Goal: Task Accomplishment & Management: Use online tool/utility

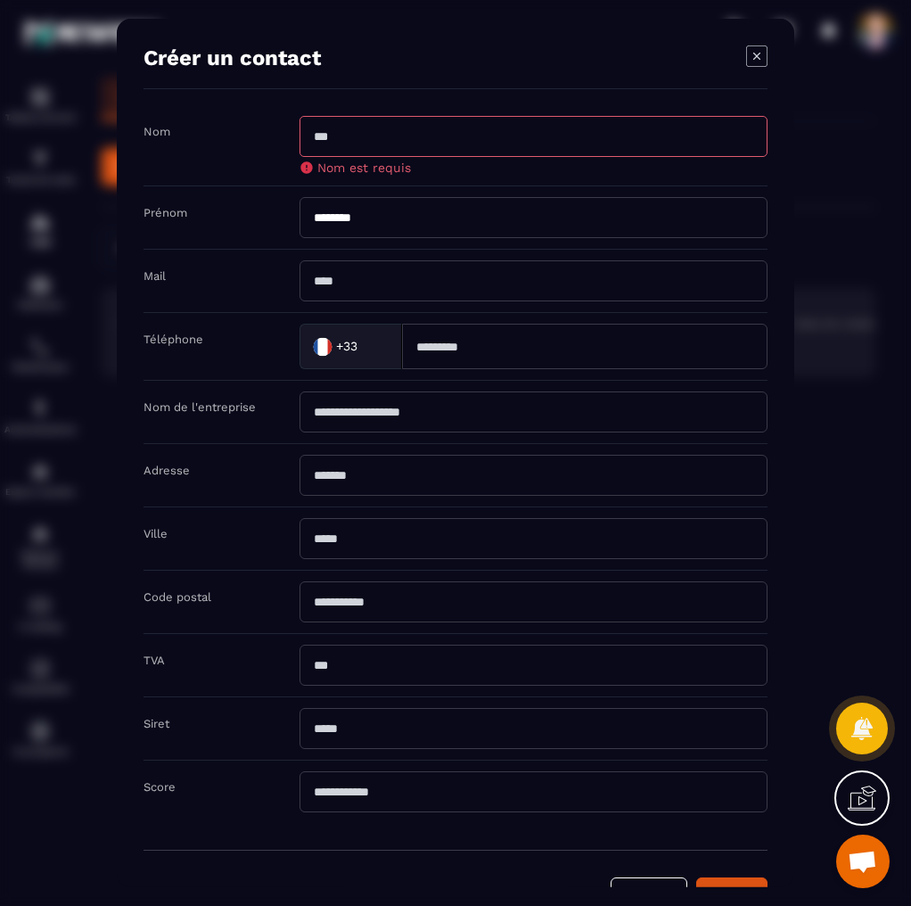
scroll to position [384, 0]
click at [761, 56] on icon "Modal window" at bounding box center [756, 55] width 21 height 21
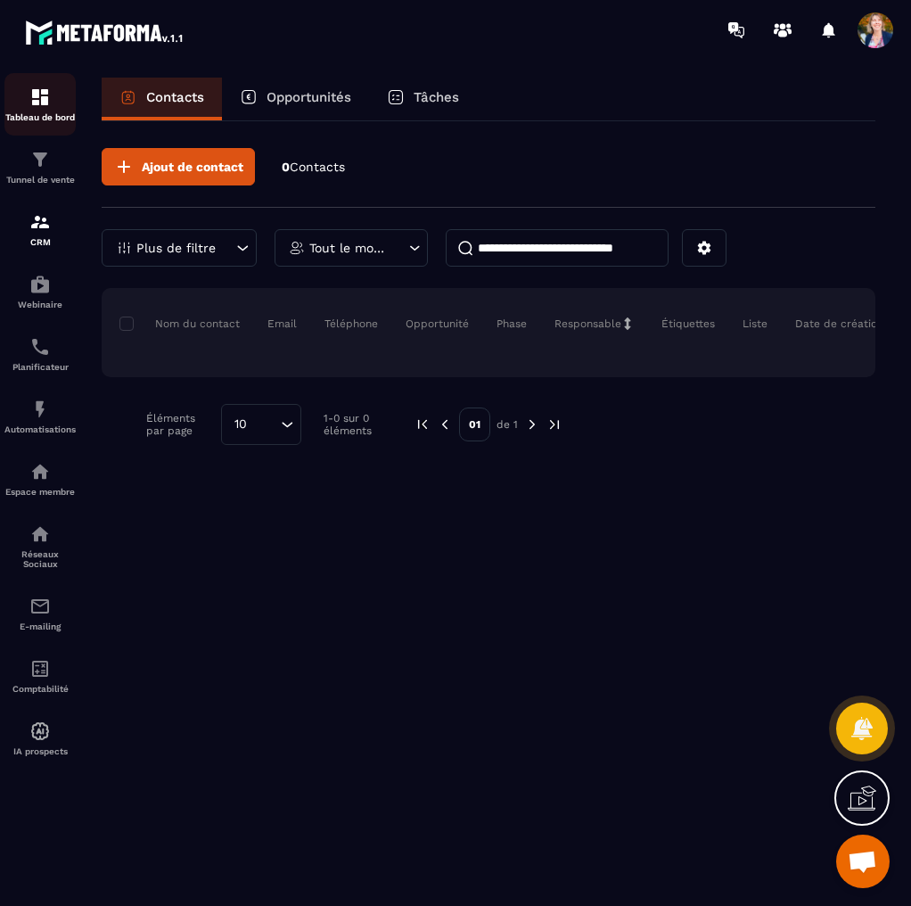
click at [37, 106] on img at bounding box center [39, 97] width 21 height 21
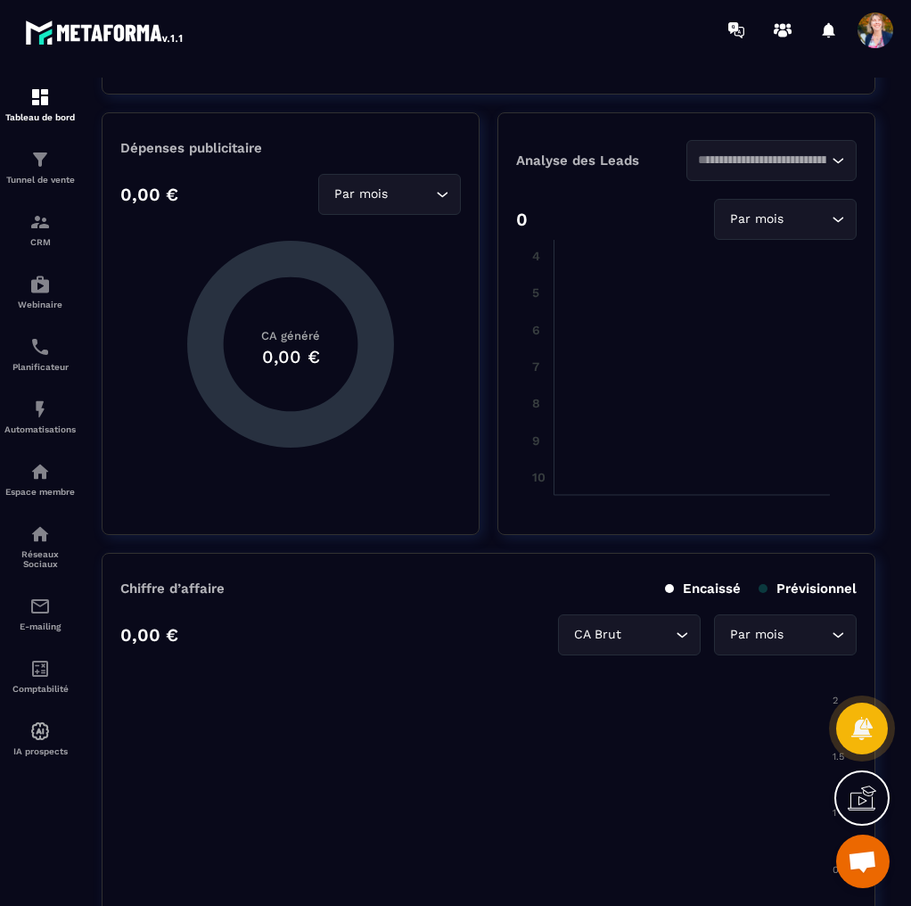
scroll to position [178, 0]
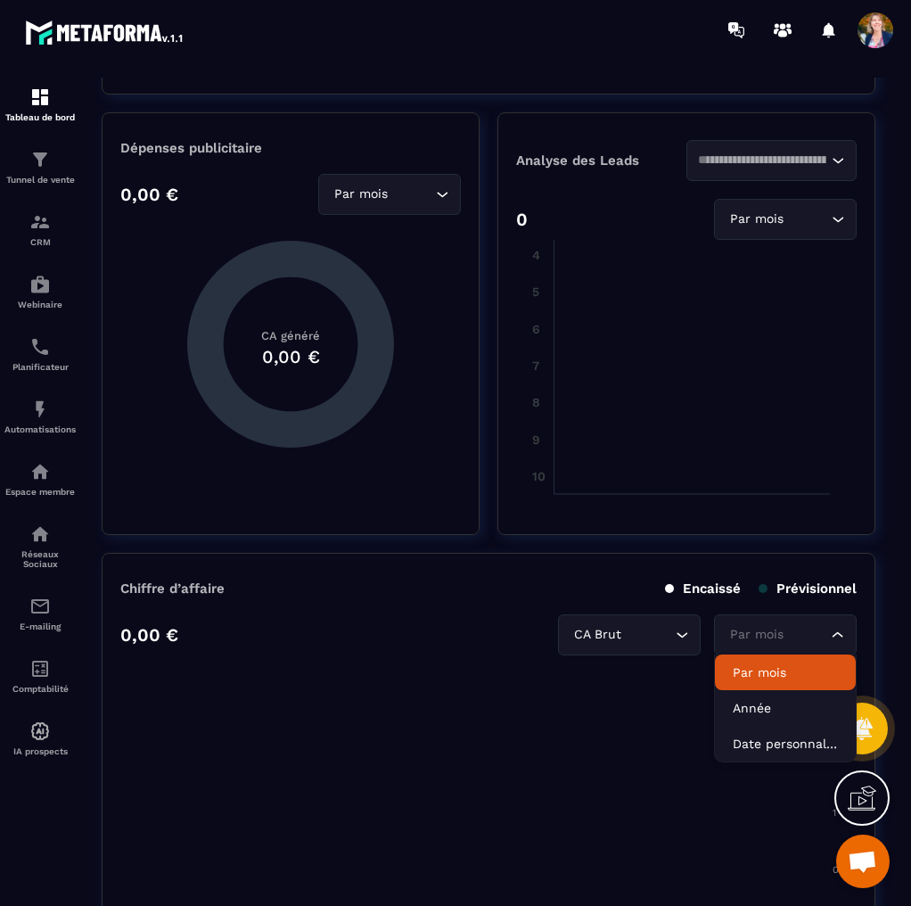
click at [837, 632] on icon "Search for option" at bounding box center [838, 635] width 18 height 18
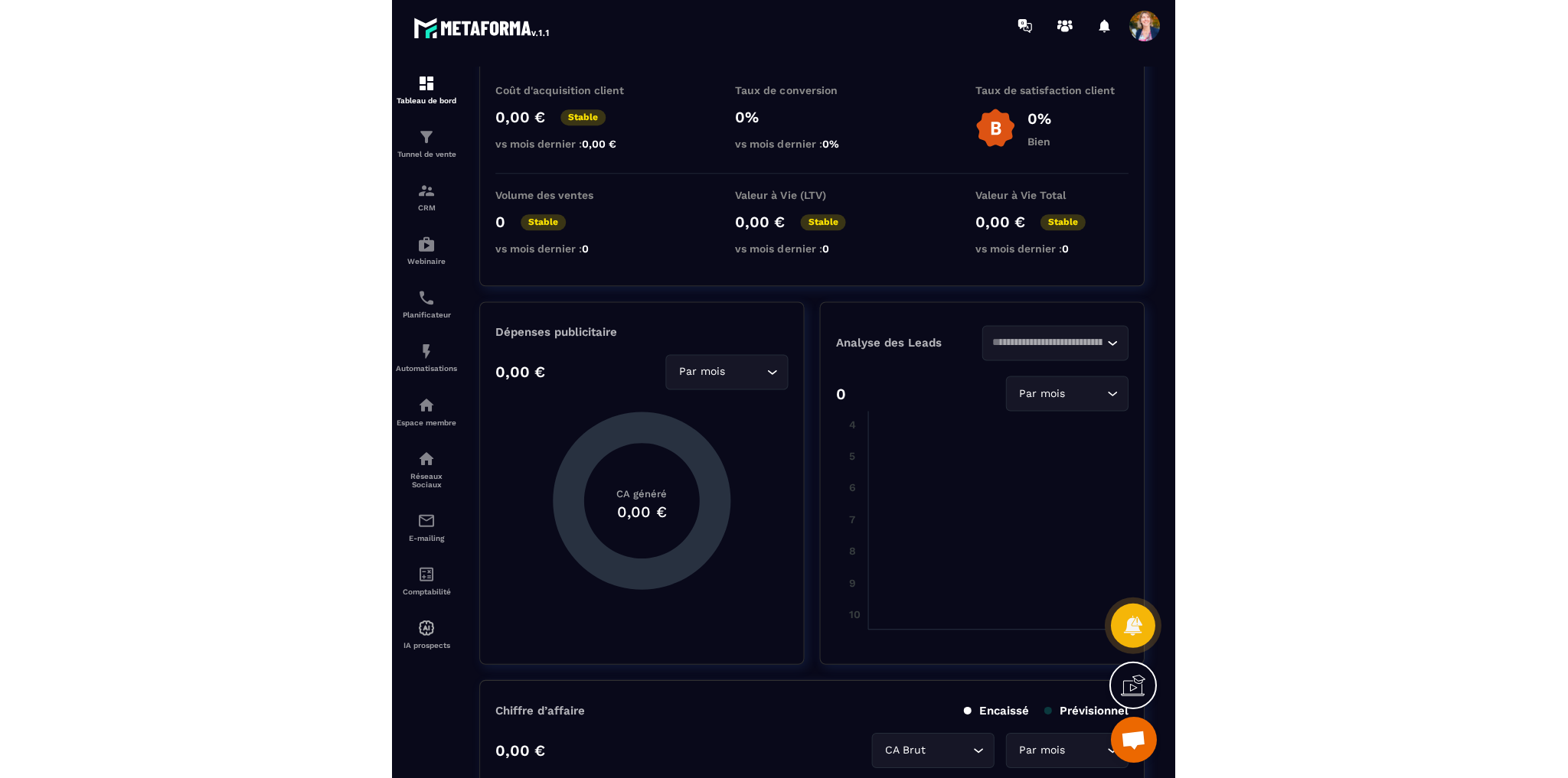
scroll to position [0, 0]
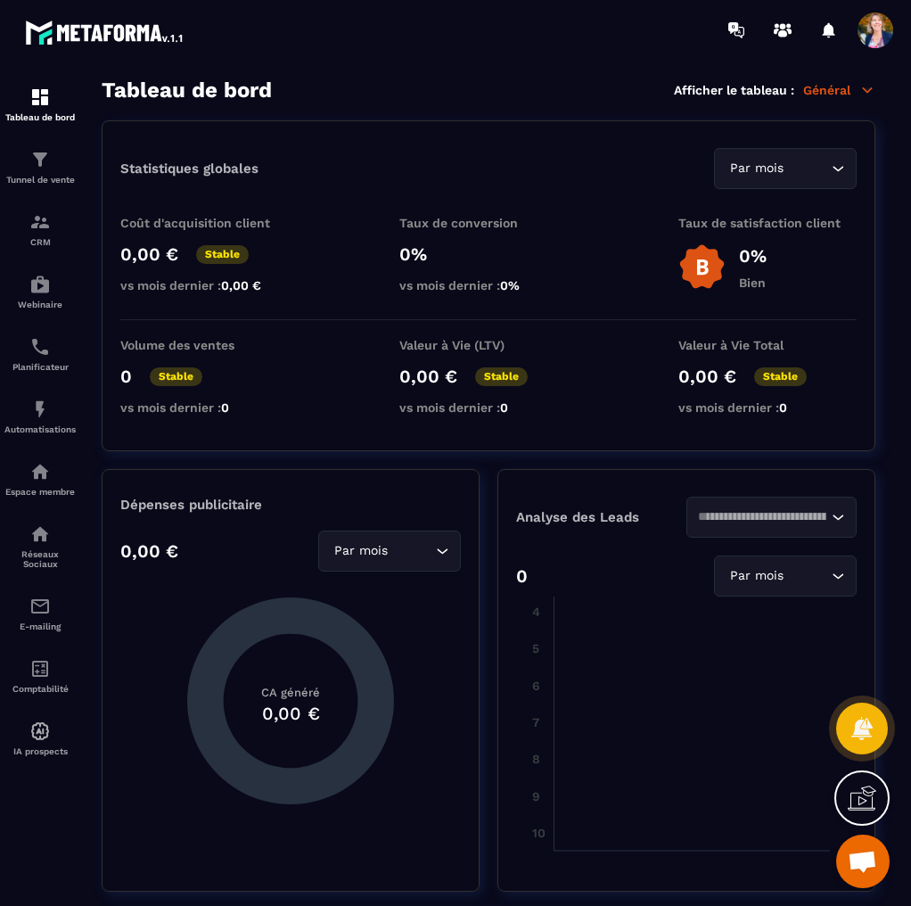
click at [867, 29] on span at bounding box center [876, 30] width 36 height 36
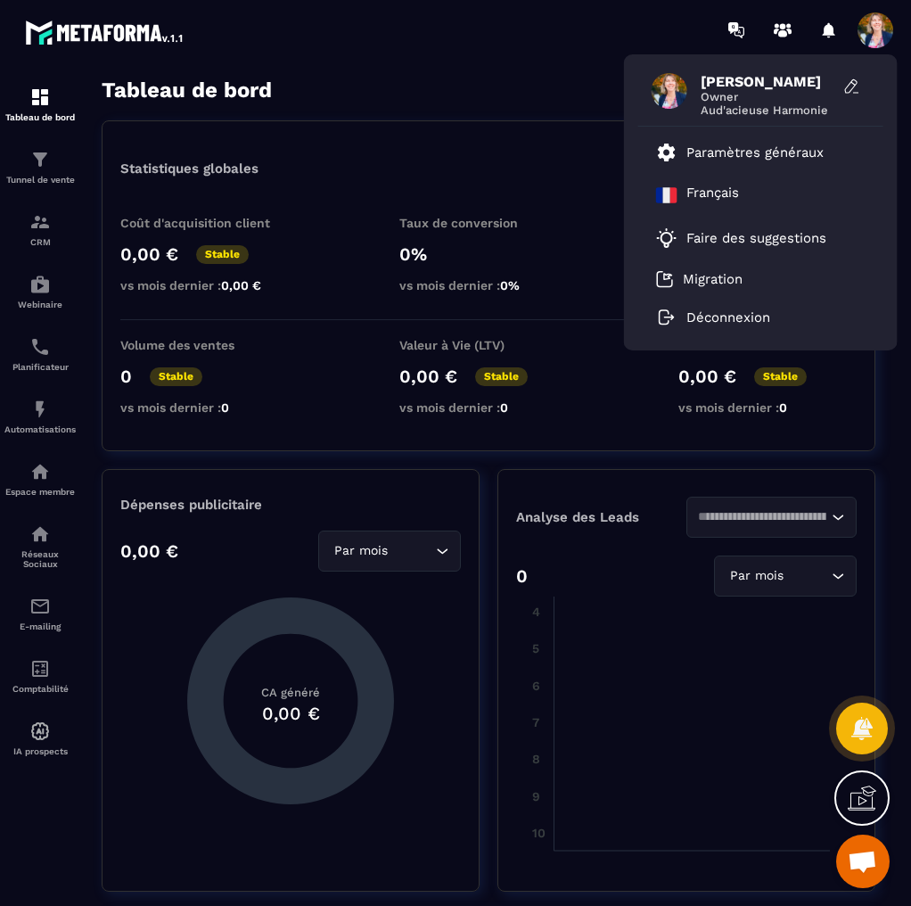
click at [470, 155] on div "Statistiques globales Par mois Loading..." at bounding box center [488, 168] width 737 height 41
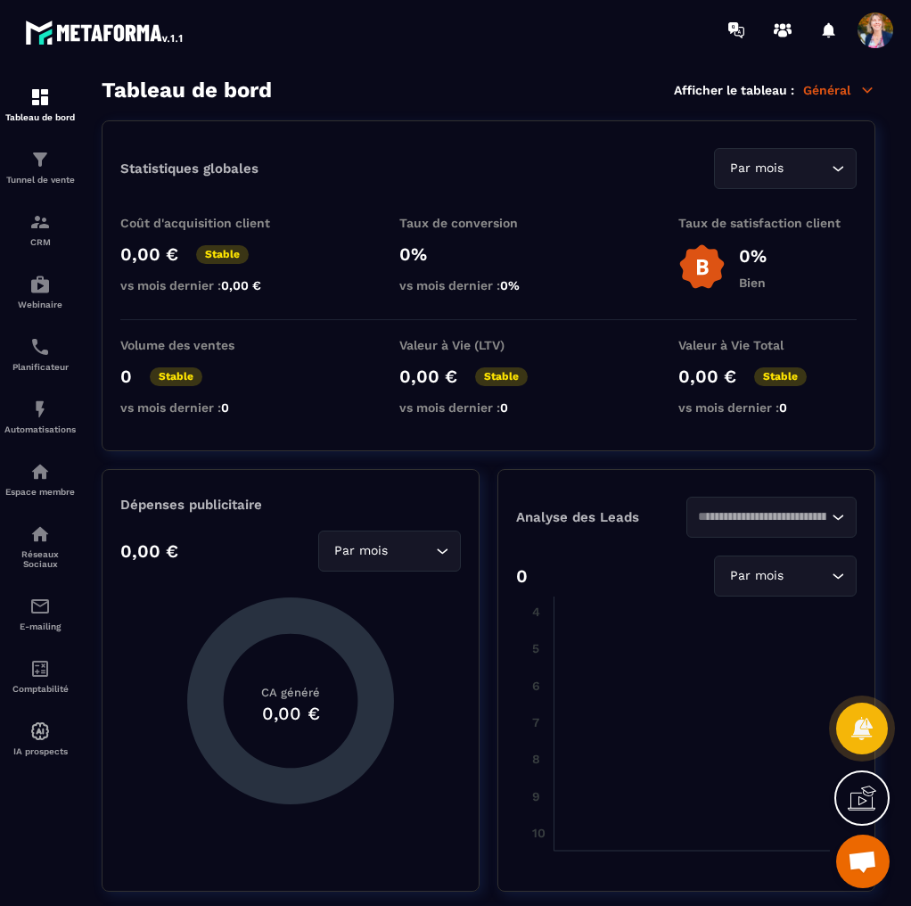
click at [865, 87] on icon at bounding box center [868, 90] width 16 height 16
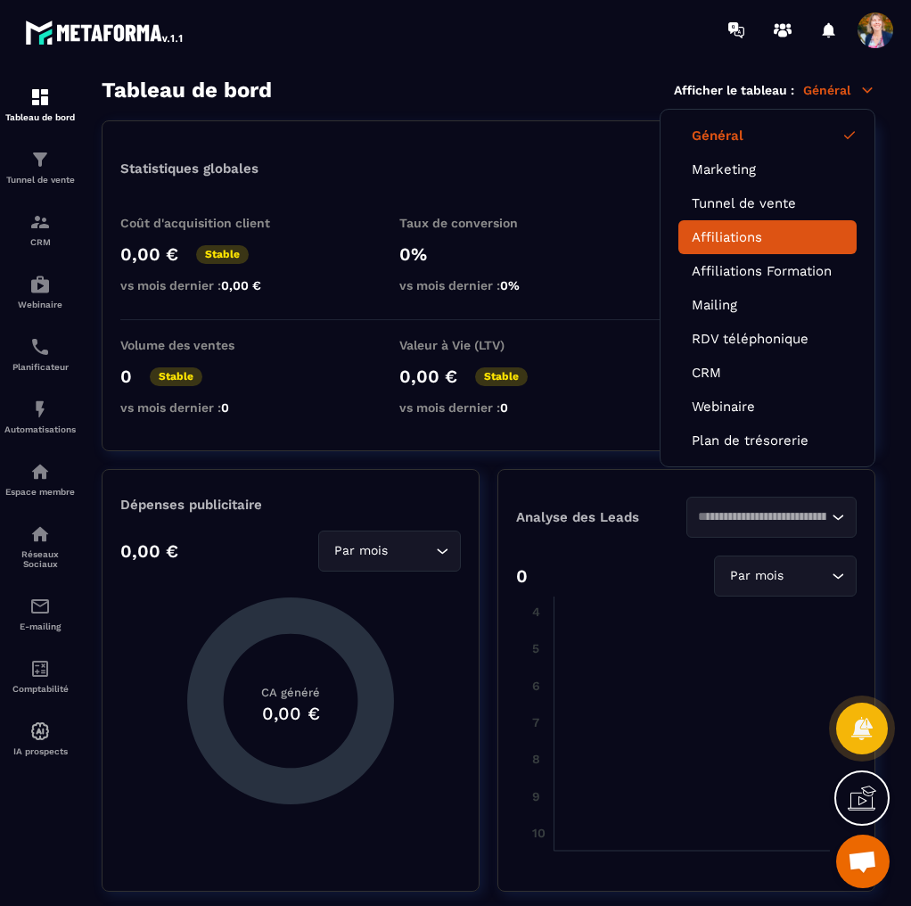
click at [762, 235] on link "Affiliations" at bounding box center [768, 237] width 152 height 16
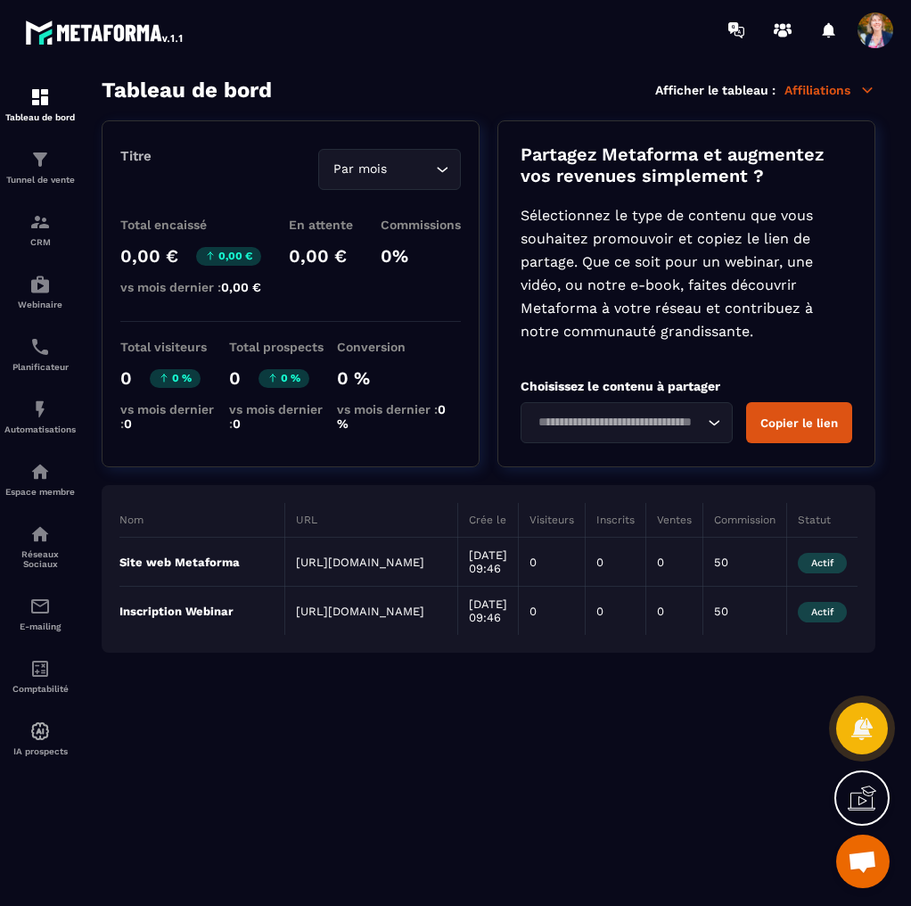
click at [714, 427] on icon "Search for option" at bounding box center [714, 423] width 18 height 18
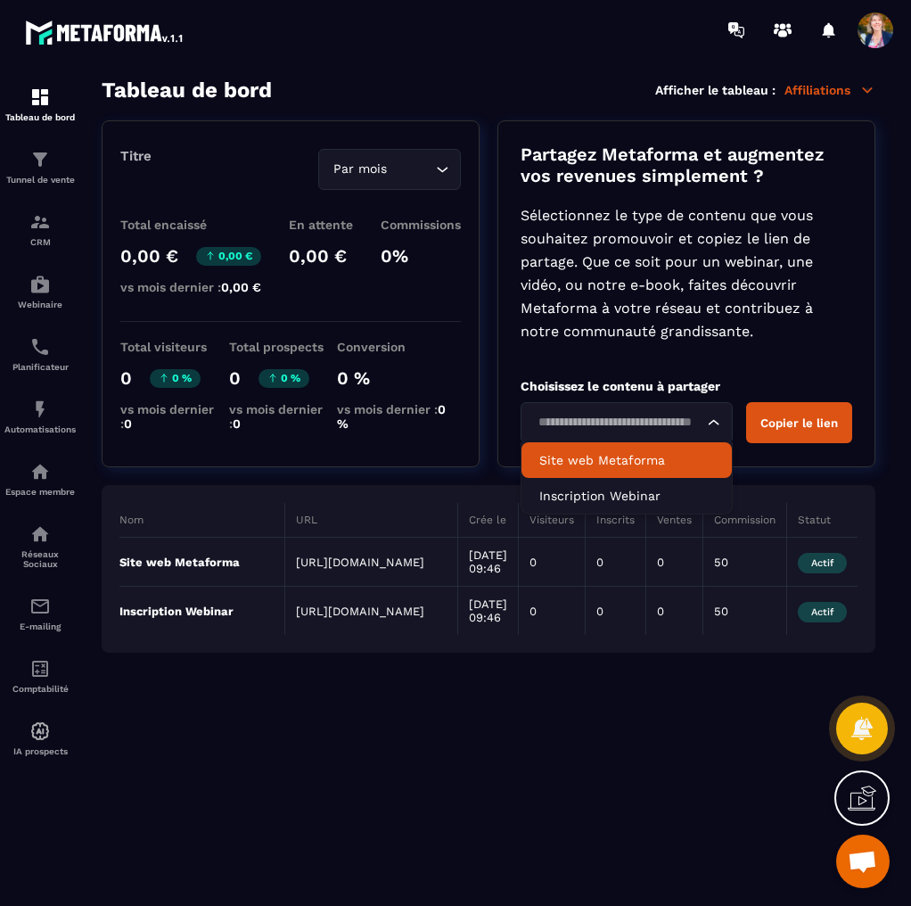
click at [604, 458] on p "Site web Metaforma" at bounding box center [627, 460] width 175 height 18
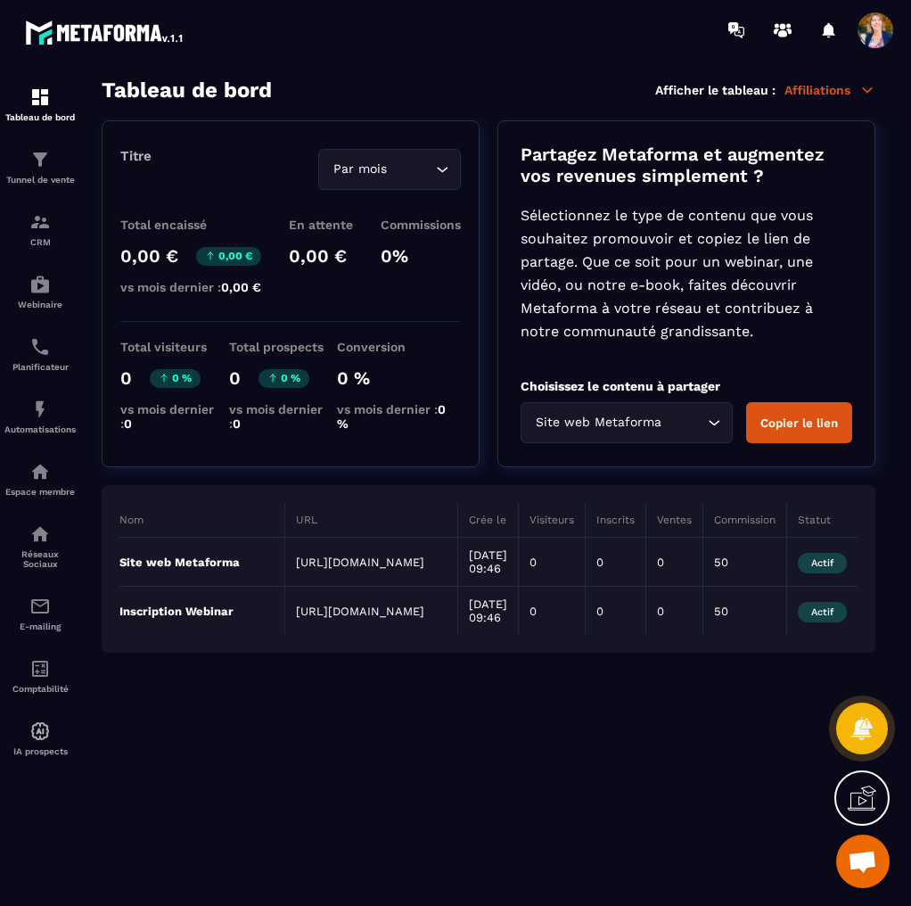
click at [807, 427] on button "Copier le lien" at bounding box center [799, 422] width 106 height 41
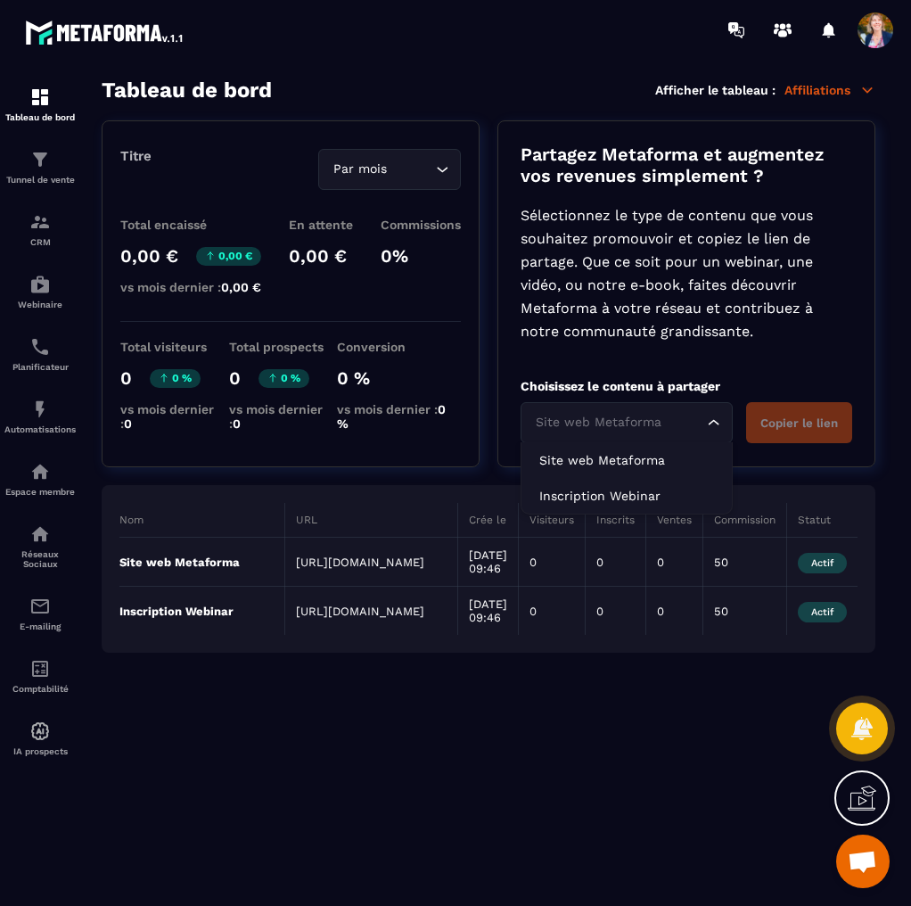
click at [712, 422] on icon "Search for option" at bounding box center [714, 423] width 18 height 18
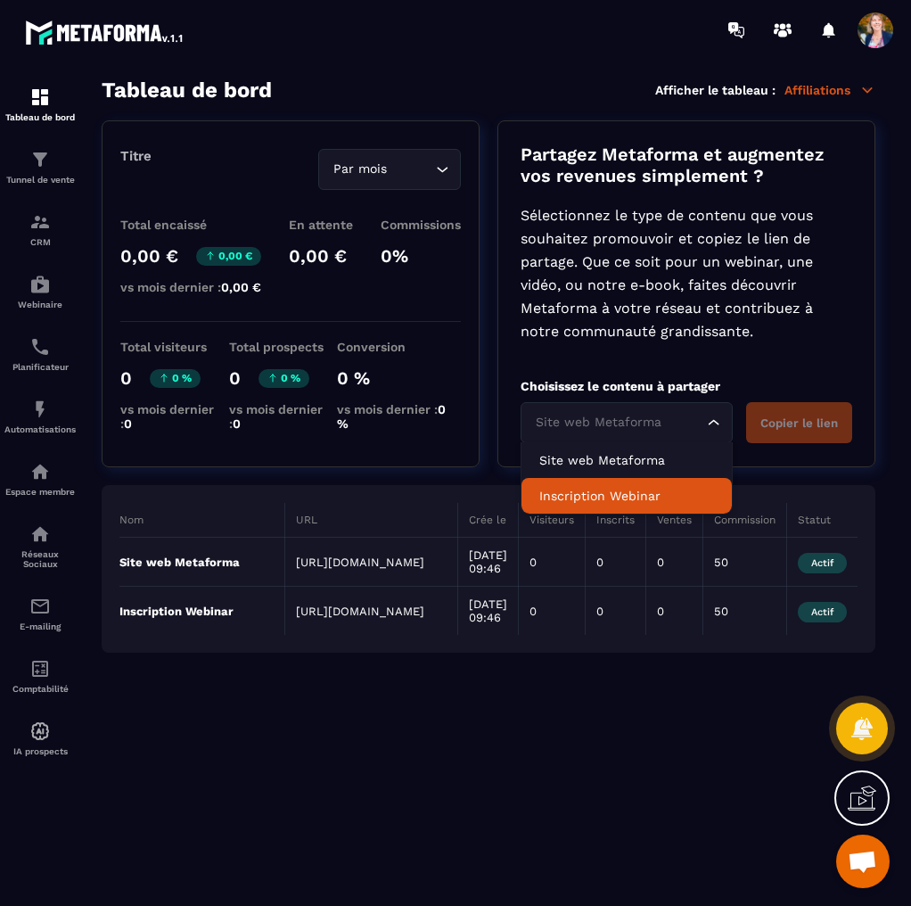
click at [628, 497] on p "Inscription Webinar" at bounding box center [627, 496] width 175 height 18
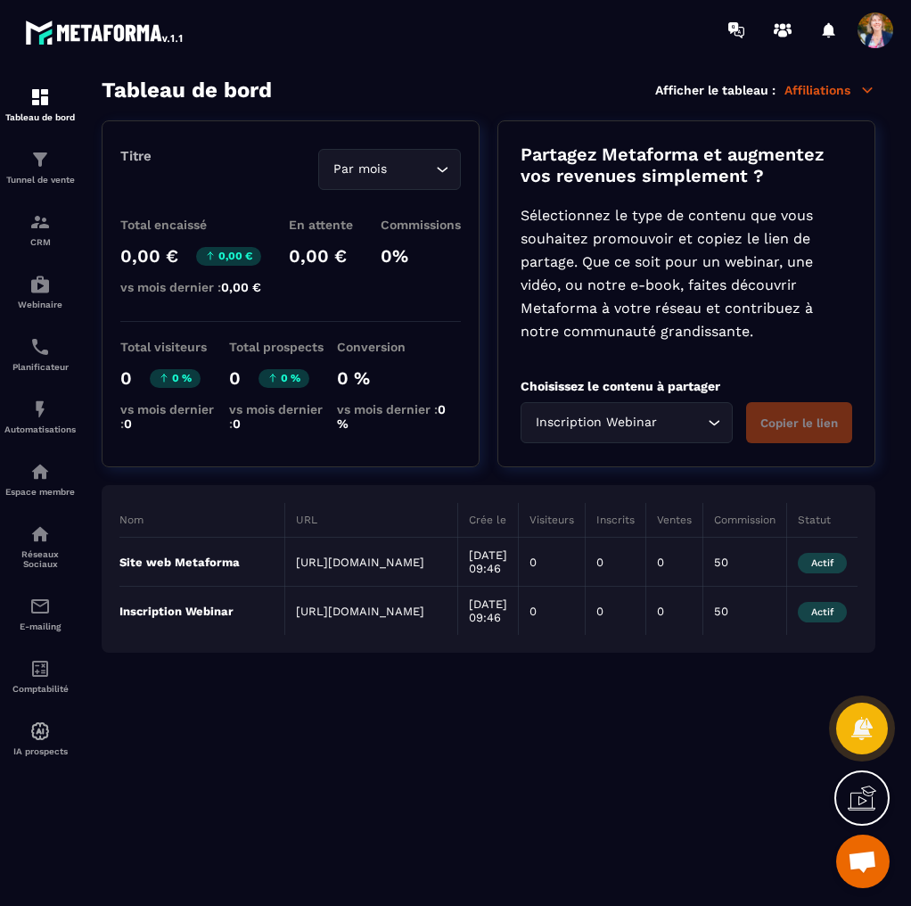
drag, startPoint x: 393, startPoint y: 599, endPoint x: 306, endPoint y: 615, distance: 88.9
click at [306, 615] on td "[URL][DOMAIN_NAME]" at bounding box center [371, 611] width 173 height 49
drag, startPoint x: 290, startPoint y: 616, endPoint x: 475, endPoint y: 708, distance: 207.0
click at [476, 707] on section "Tableau de bord Afficher le tableau : Affiliations Titre Par mois Loading... To…" at bounding box center [489, 492] width 810 height 829
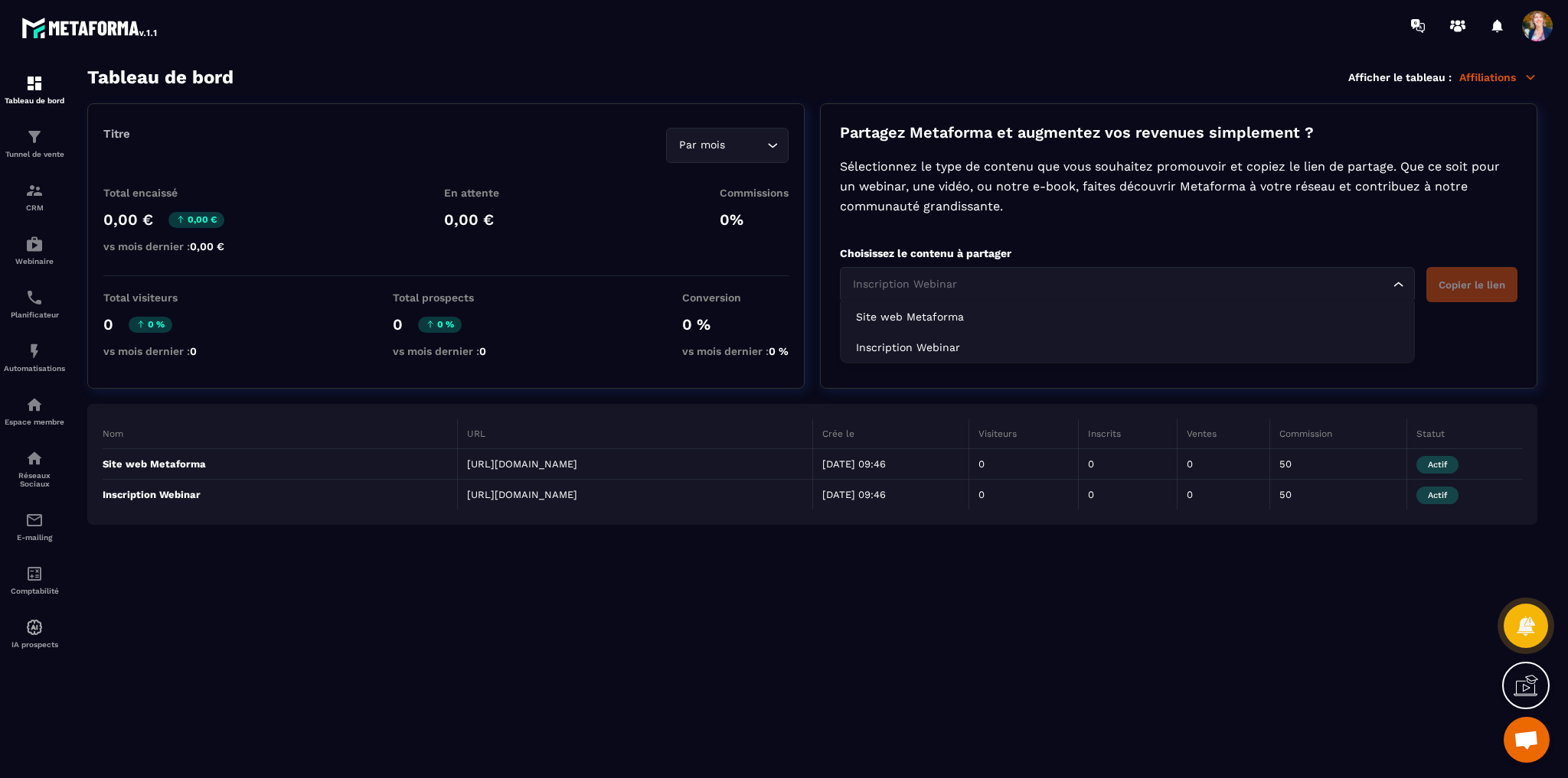
click at [782, 280] on icon "Search for option" at bounding box center [1399, 285] width 15 height 15
click at [782, 280] on icon "Search for option" at bounding box center [1399, 285] width 15 height 15
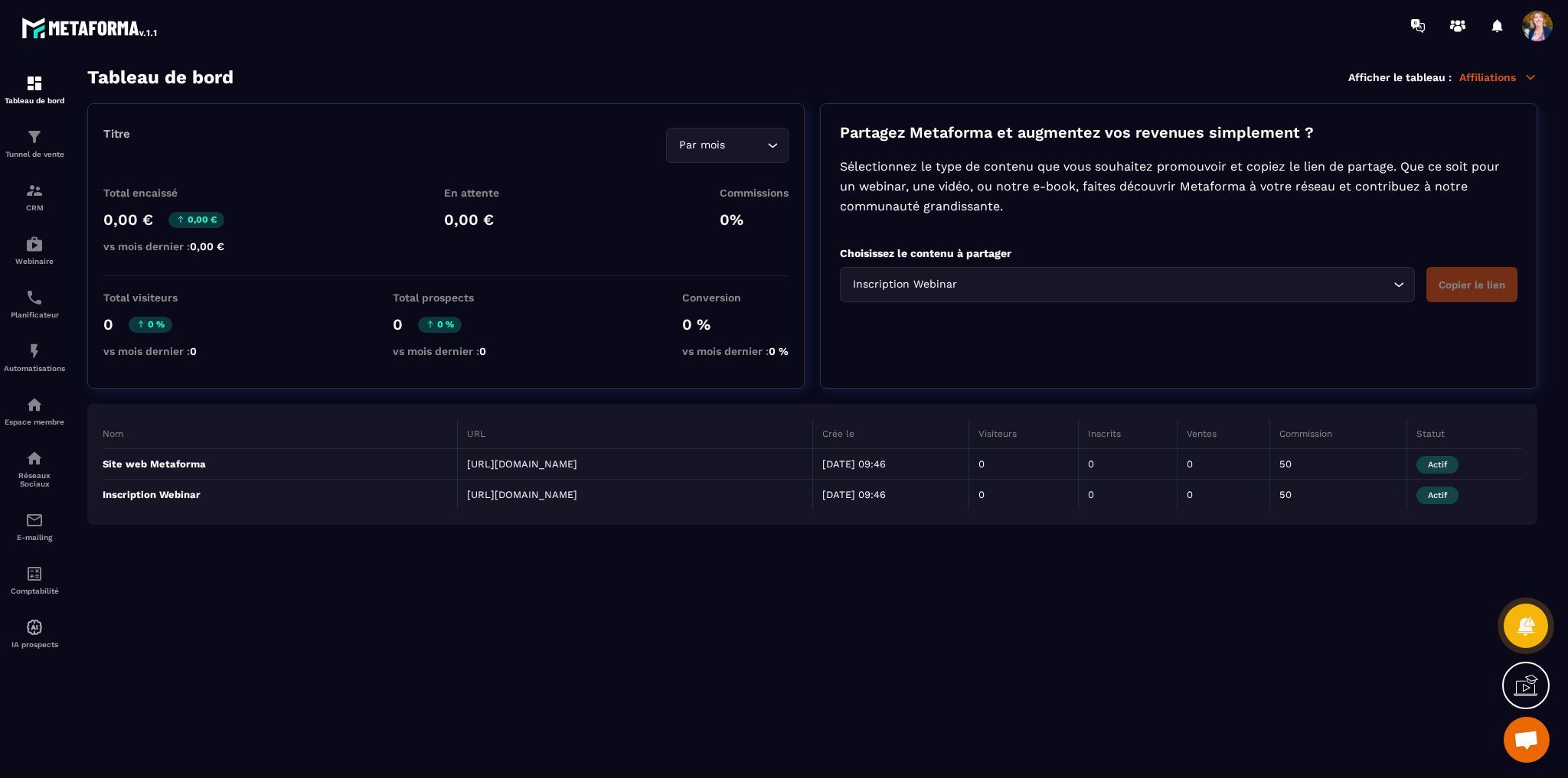
click at [782, 280] on icon "Search for option" at bounding box center [1399, 285] width 15 height 15
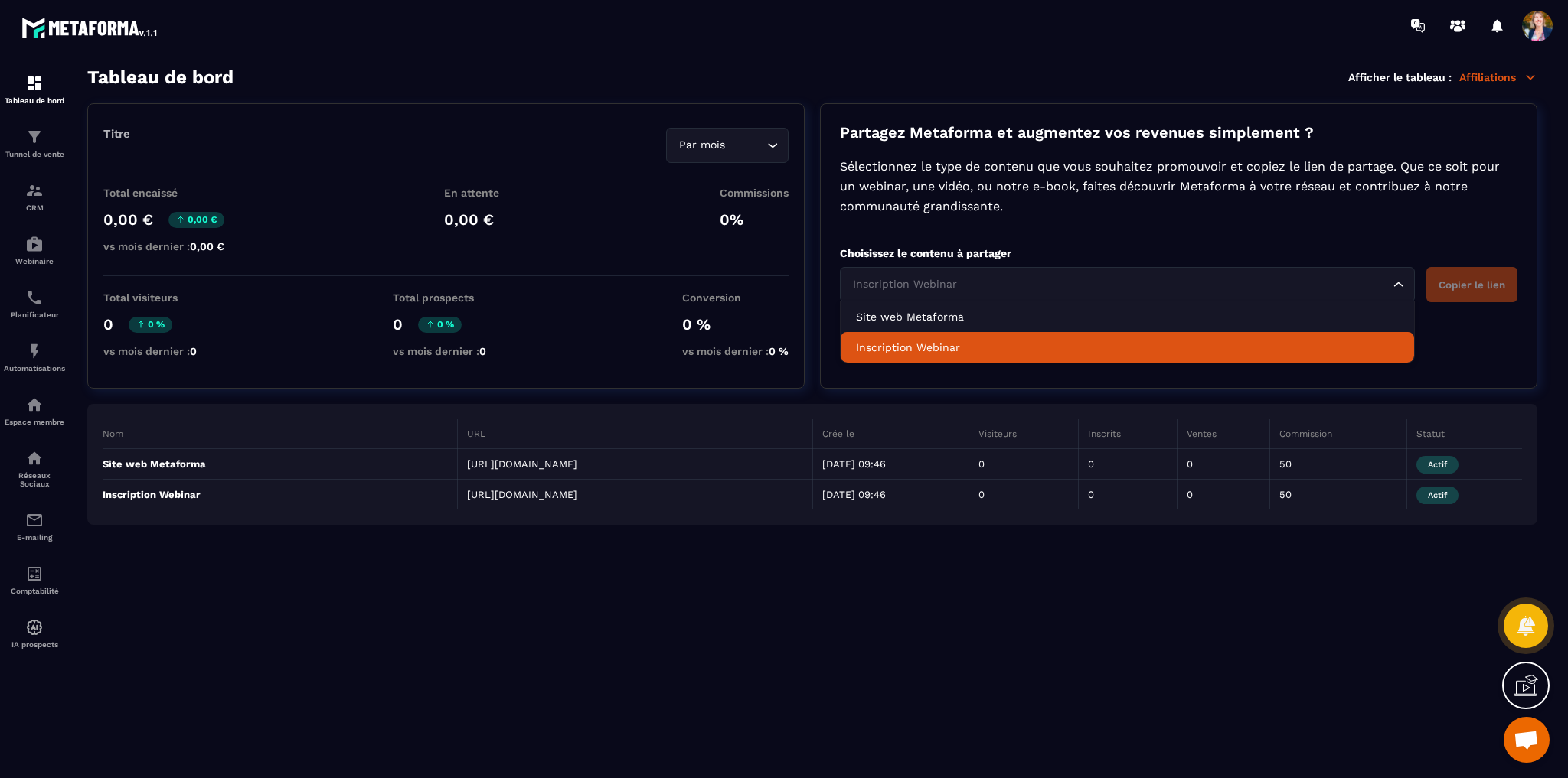
click at [782, 347] on p "Inscription Webinar" at bounding box center [1127, 347] width 542 height 15
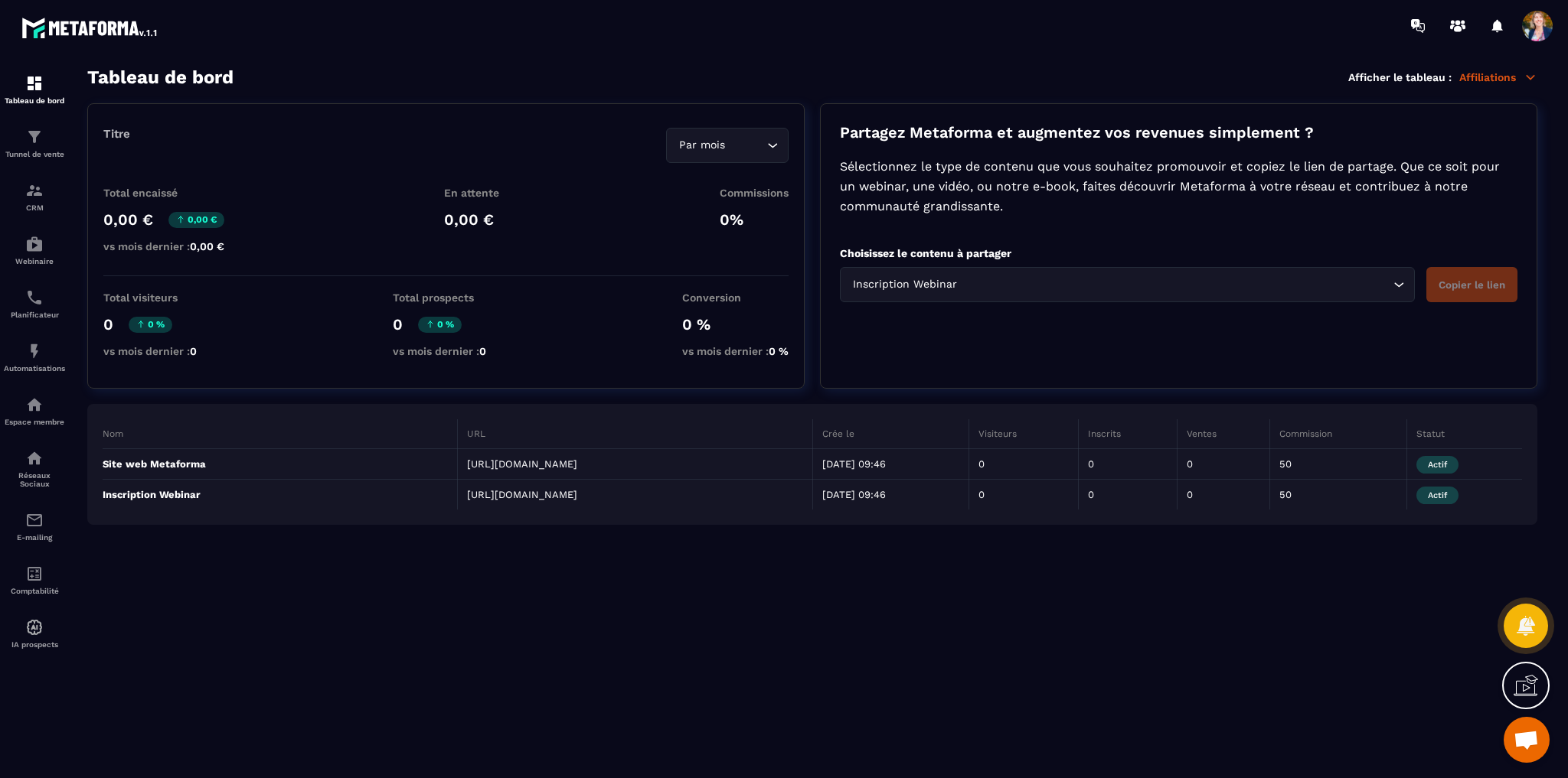
click at [782, 286] on div "Inscription Webinar Loading... Copier le lien" at bounding box center [1178, 284] width 677 height 35
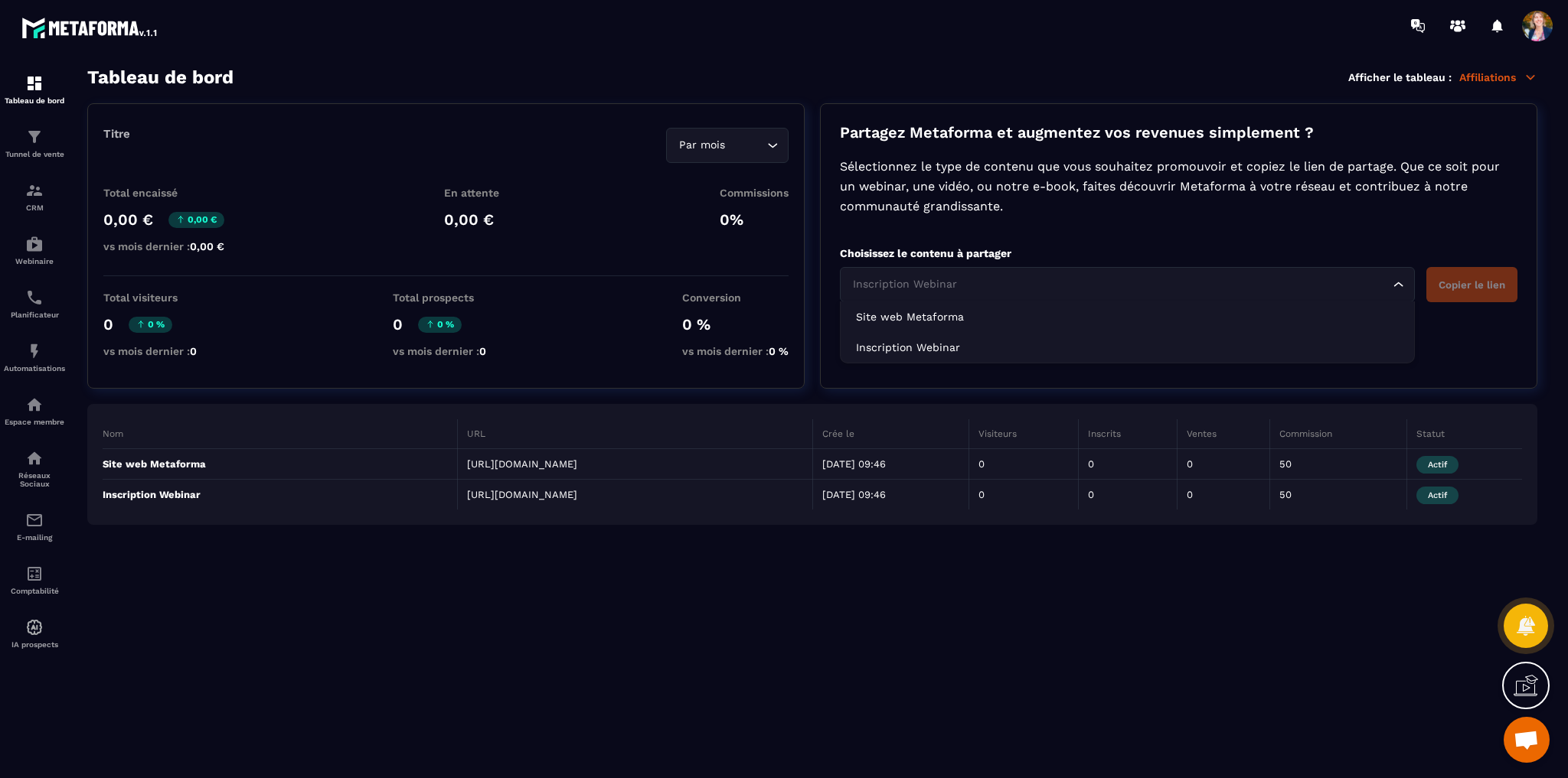
click at [782, 271] on div "Inscription Webinar Loading..." at bounding box center [1127, 284] width 575 height 35
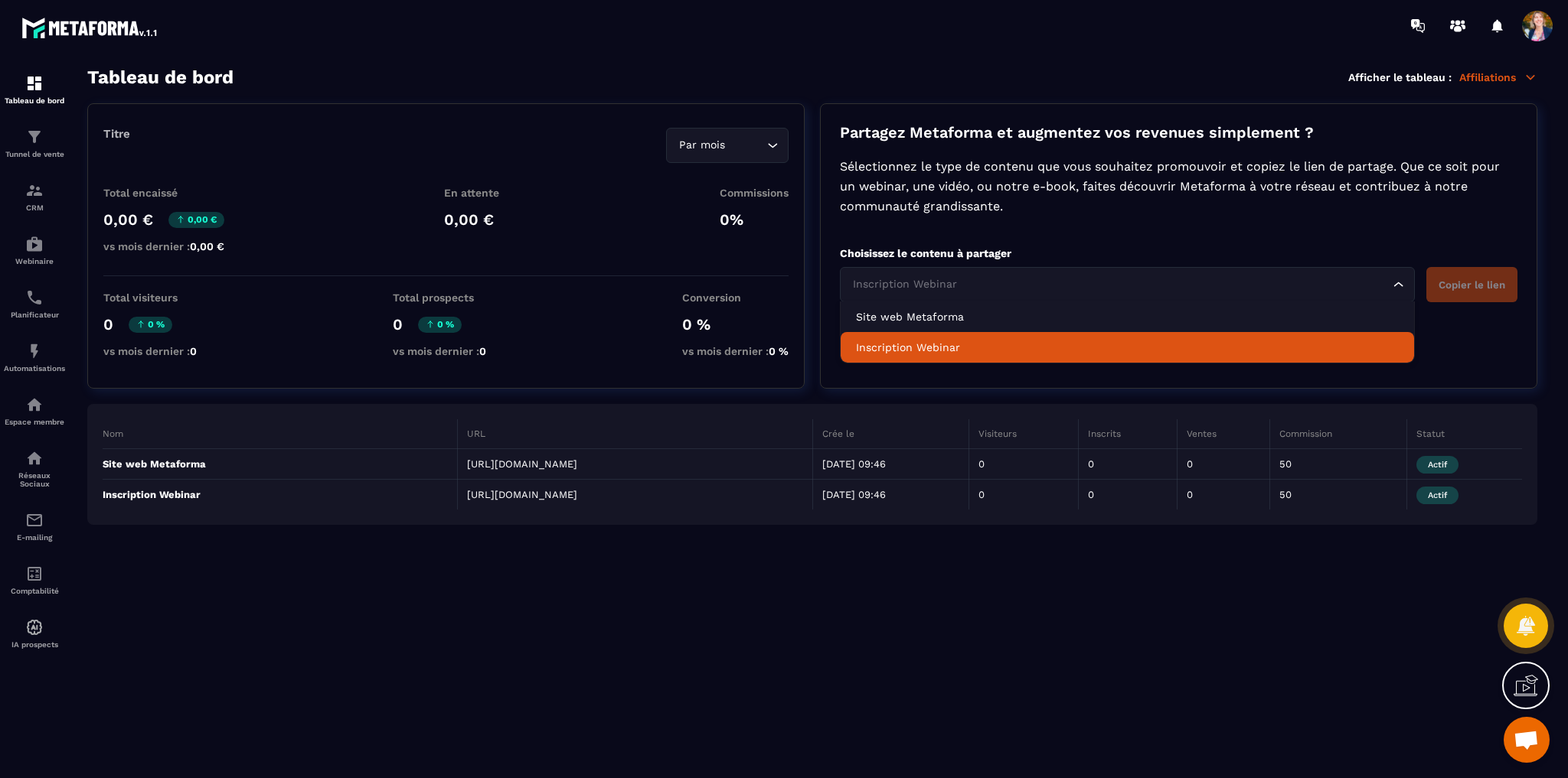
click at [782, 344] on p "Inscription Webinar" at bounding box center [1127, 347] width 542 height 15
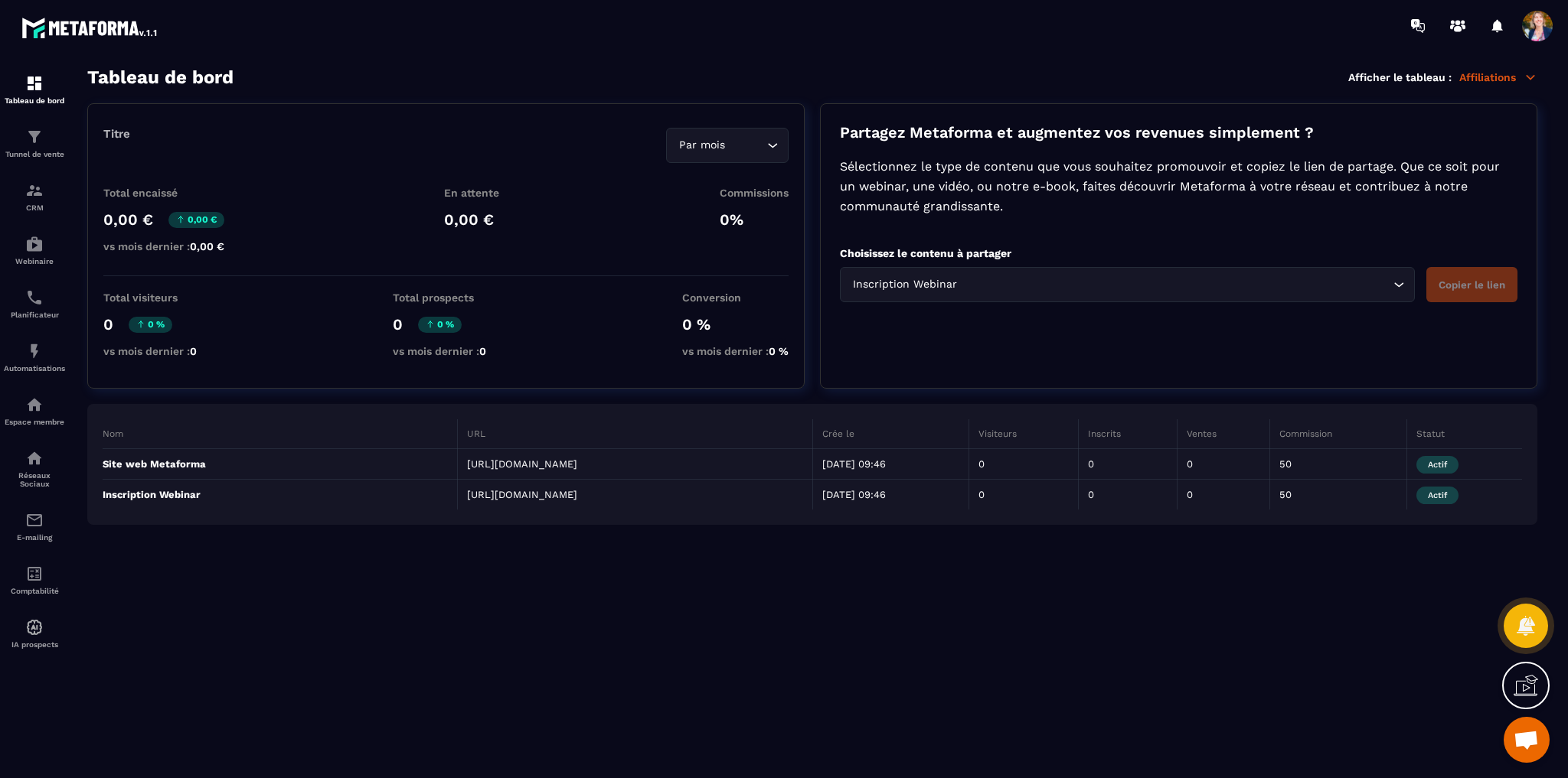
click at [560, 510] on td "[URL][DOMAIN_NAME]" at bounding box center [635, 495] width 355 height 31
click at [520, 510] on td "[URL][DOMAIN_NAME]" at bounding box center [635, 495] width 355 height 31
drag, startPoint x: 497, startPoint y: 520, endPoint x: 470, endPoint y: 510, distance: 28.8
click at [471, 510] on td "[URL][DOMAIN_NAME]" at bounding box center [635, 495] width 355 height 31
click at [493, 510] on td "[URL][DOMAIN_NAME]" at bounding box center [635, 495] width 355 height 31
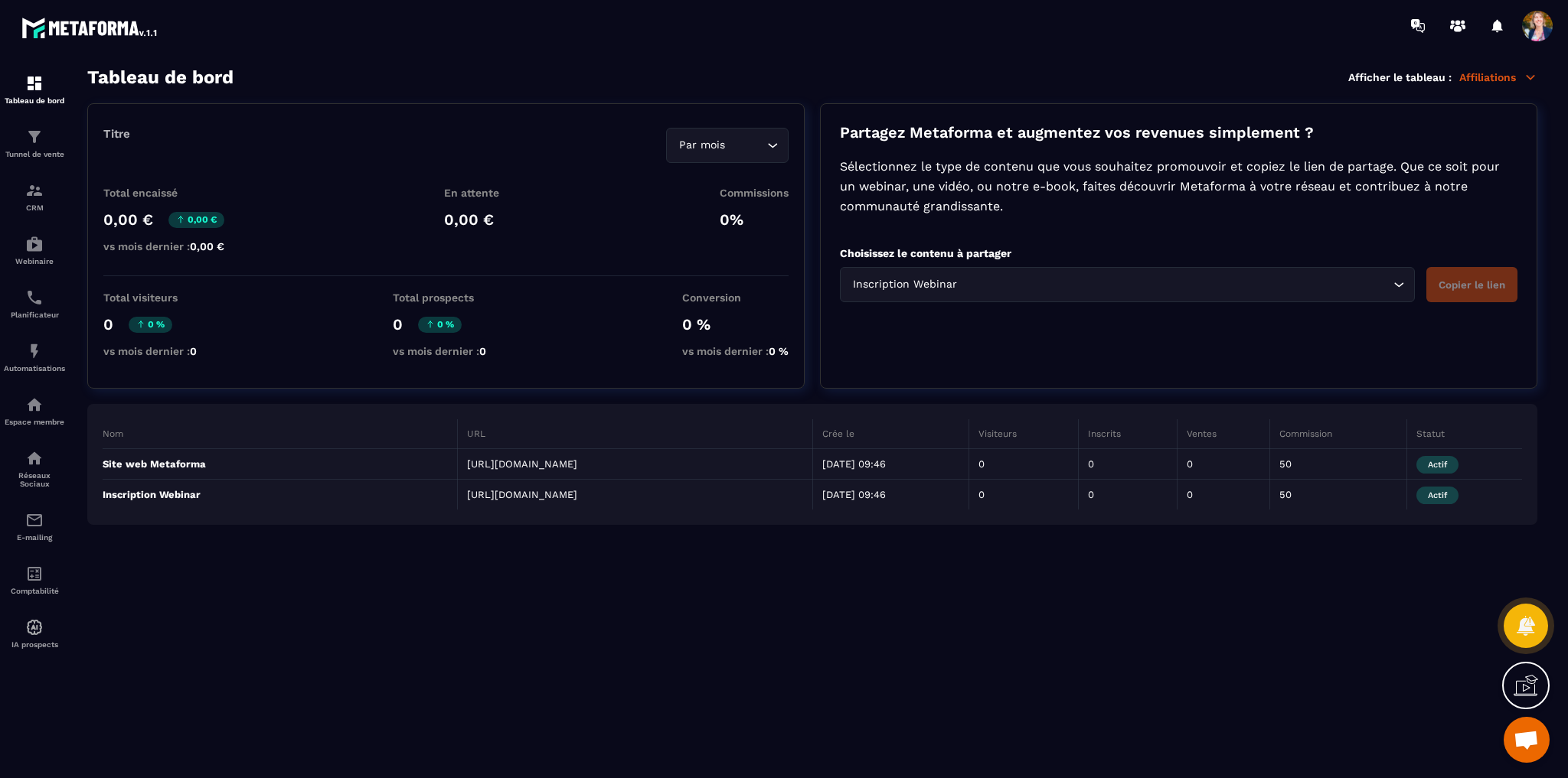
drag, startPoint x: 493, startPoint y: 522, endPoint x: 469, endPoint y: 506, distance: 28.8
click at [469, 506] on td "[URL][DOMAIN_NAME]" at bounding box center [635, 495] width 355 height 31
copy td "[URL][DOMAIN_NAME]"
